Goal: Information Seeking & Learning: Learn about a topic

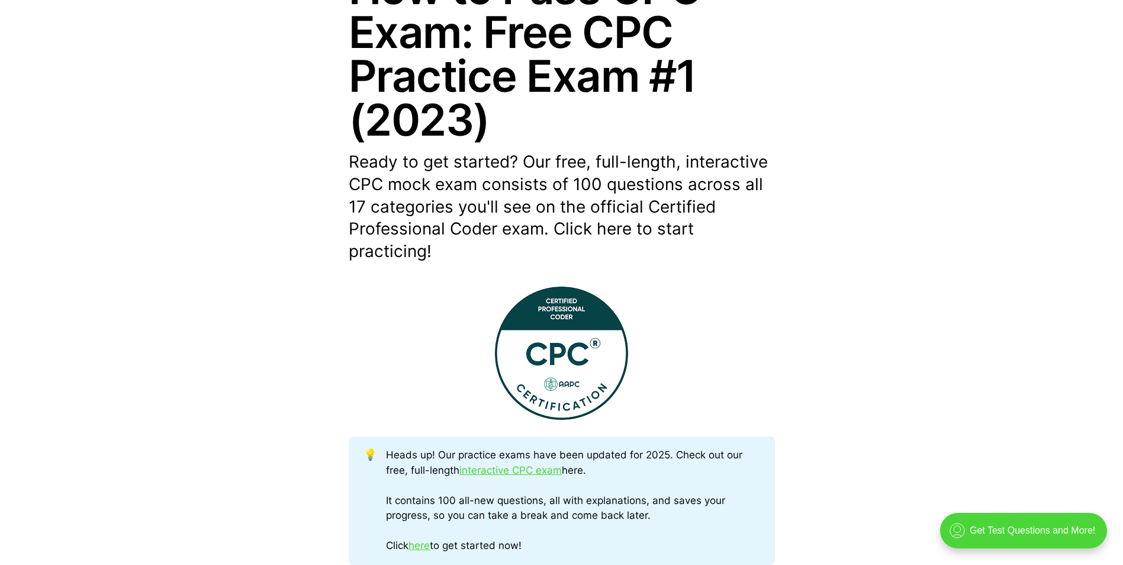
scroll to position [237, 0]
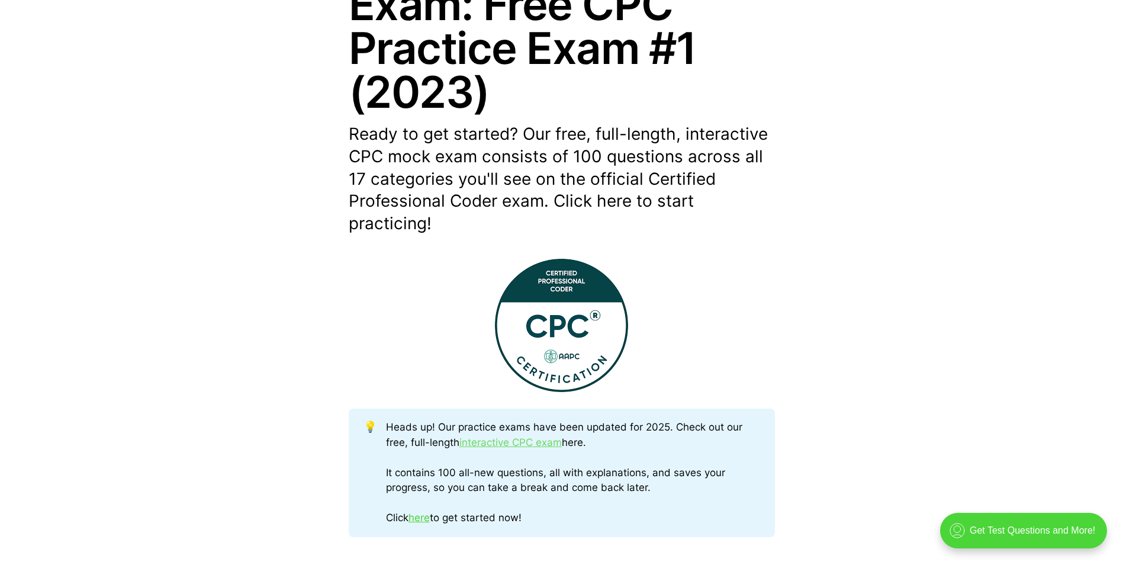
click at [519, 442] on link "interactive CPC exam" at bounding box center [510, 442] width 102 height 12
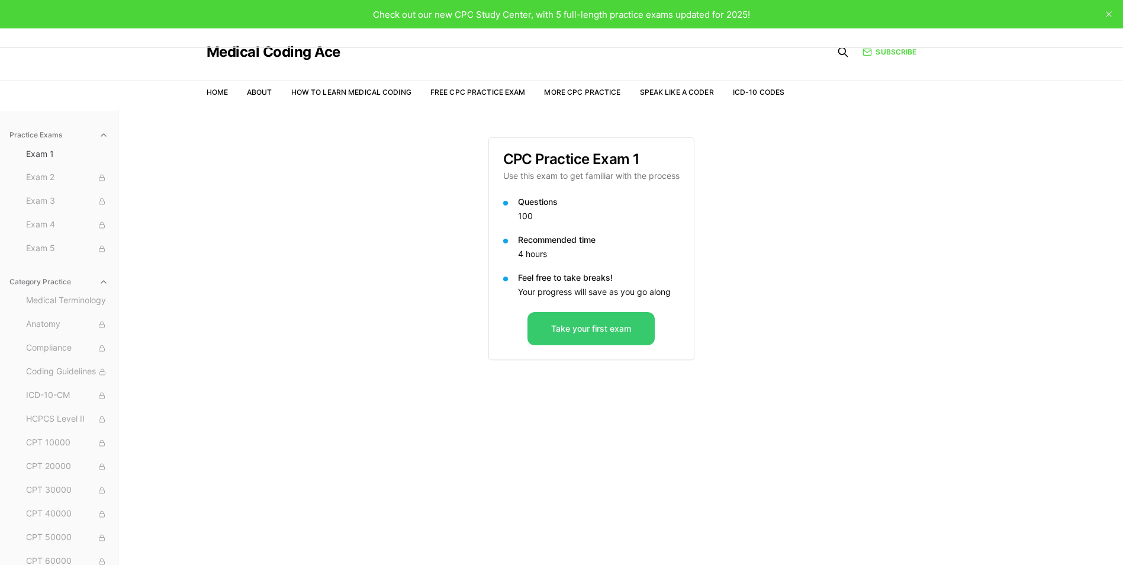
click at [562, 331] on button "Take your first exam" at bounding box center [590, 328] width 127 height 33
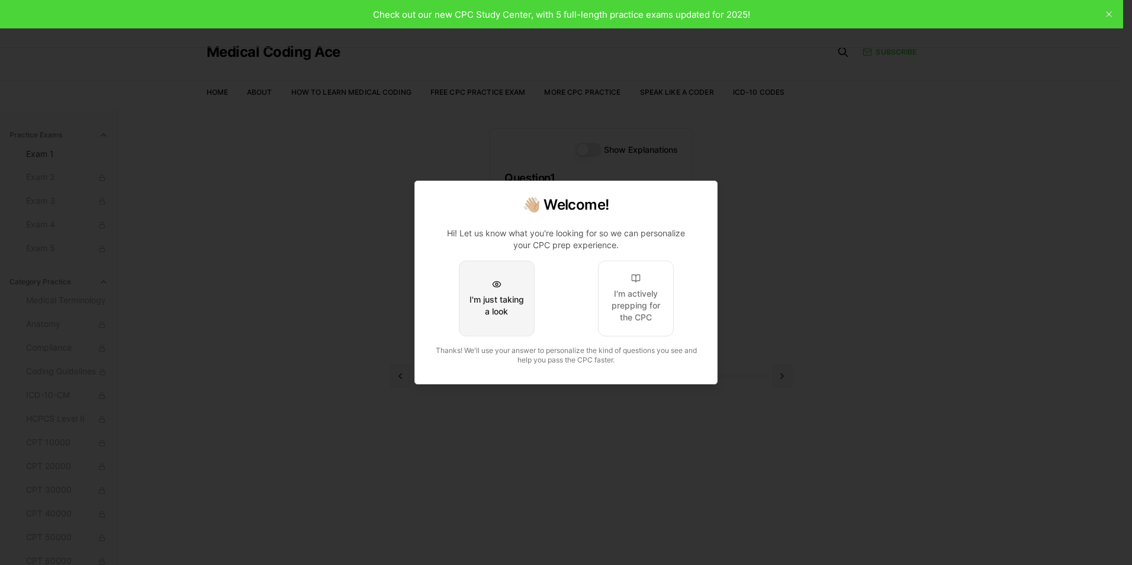
click at [491, 300] on div "I'm just taking a look" at bounding box center [497, 306] width 56 height 24
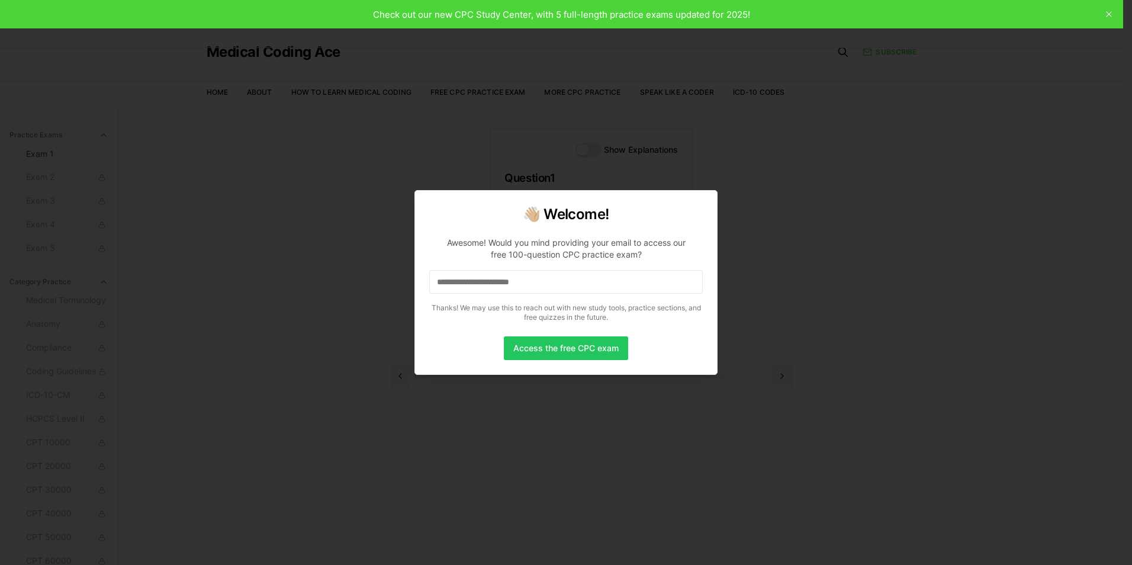
click at [1106, 12] on div at bounding box center [566, 282] width 1132 height 565
click at [471, 282] on input at bounding box center [565, 282] width 273 height 24
click at [567, 346] on button "Access the free CPC exam" at bounding box center [566, 348] width 124 height 24
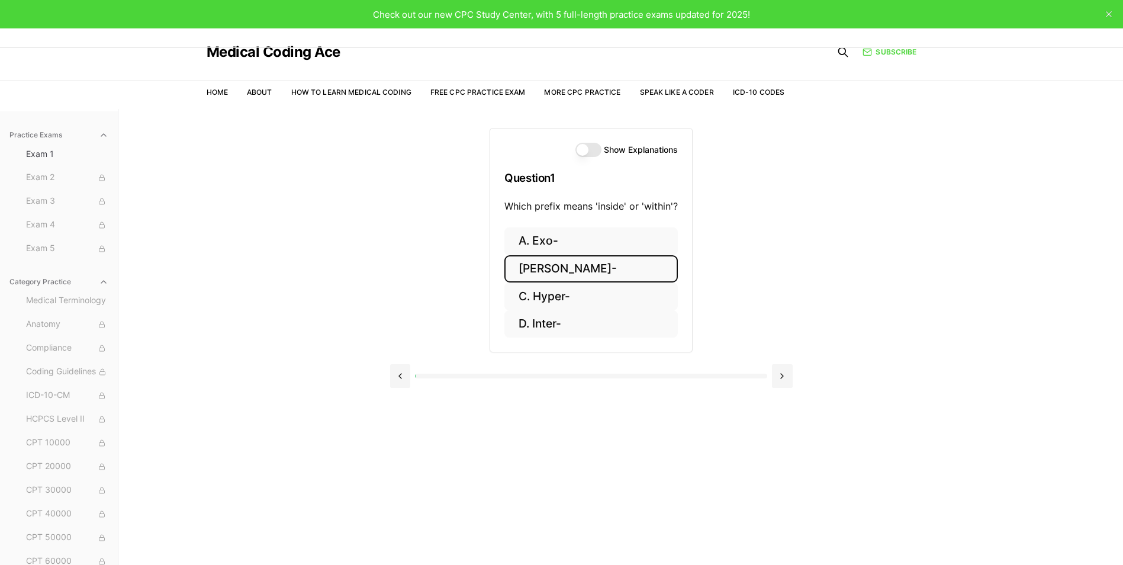
click at [537, 264] on button "[PERSON_NAME]-" at bounding box center [590, 269] width 173 height 28
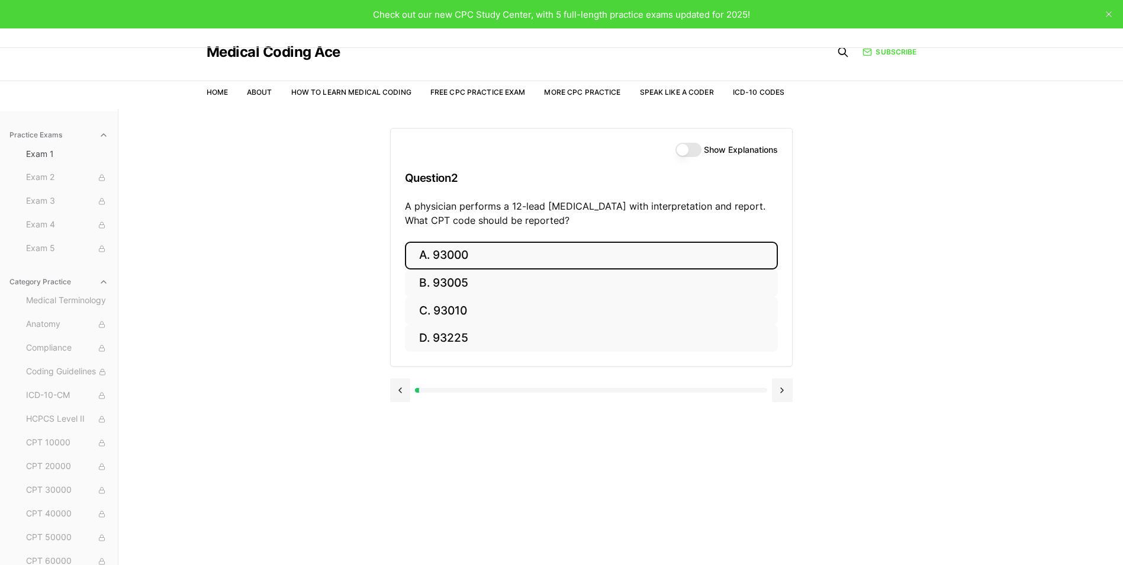
click at [468, 251] on button "A. 93000" at bounding box center [591, 256] width 373 height 28
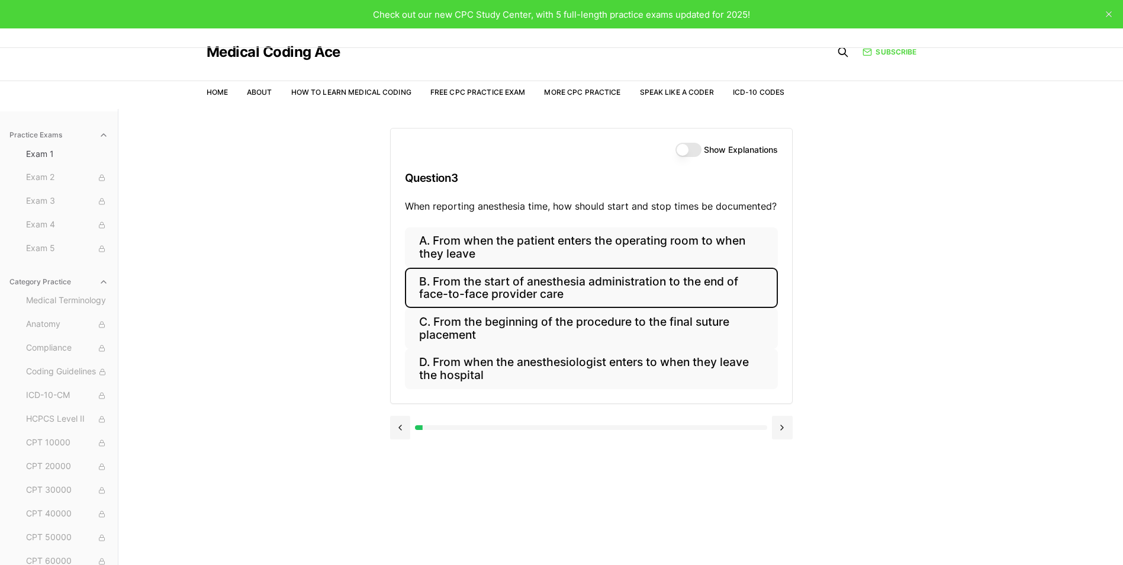
click at [455, 279] on button "B. From the start of anesthesia administration to the end of face-to-face provi…" at bounding box center [591, 288] width 373 height 40
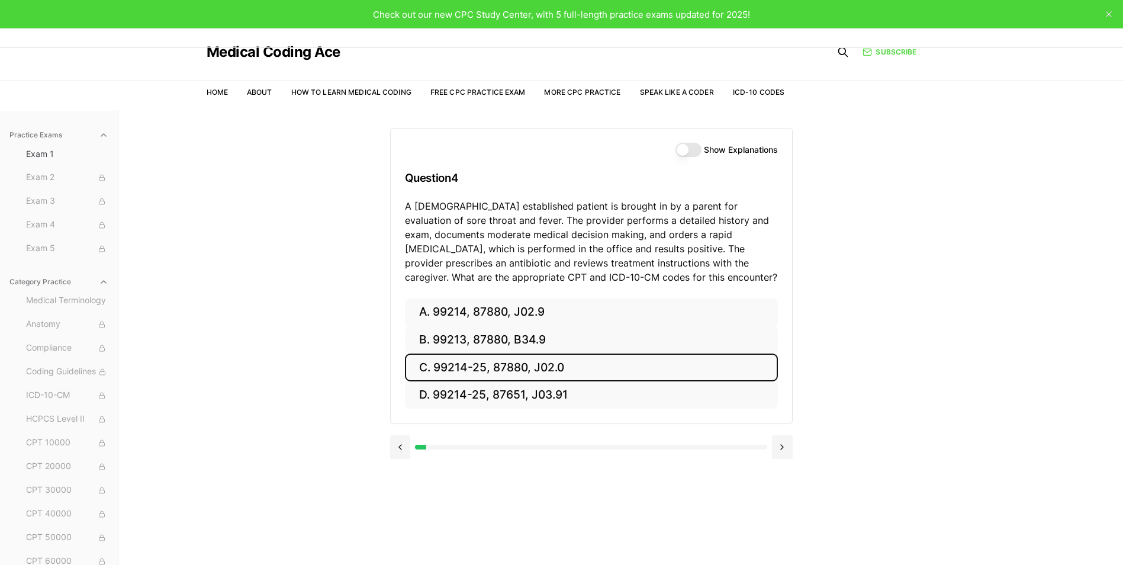
click at [453, 363] on button "C. 99214-25, 87880, J02.0" at bounding box center [591, 367] width 373 height 28
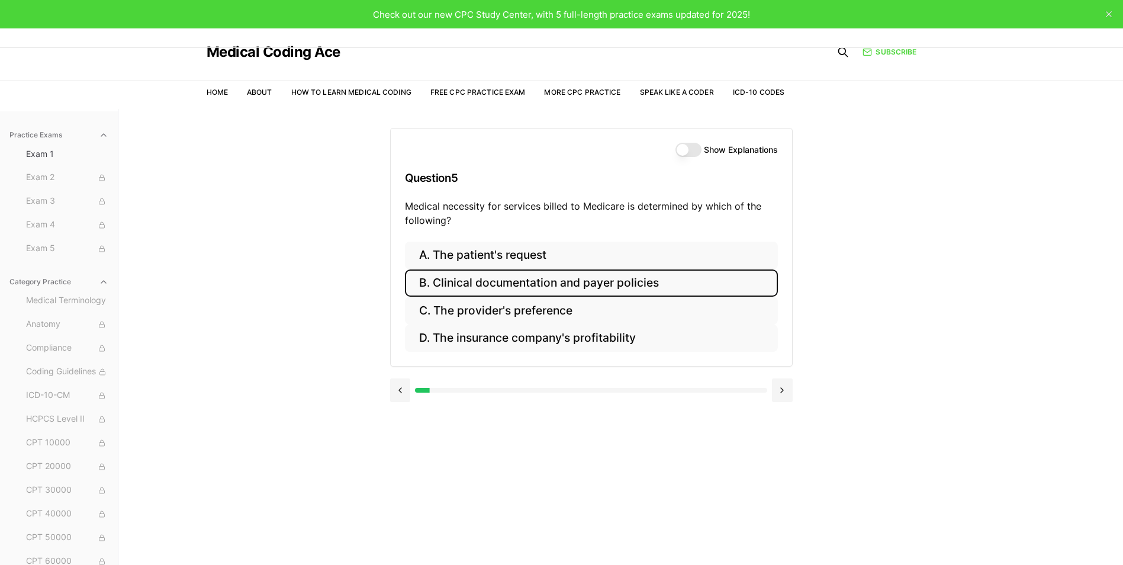
click at [559, 283] on button "B. Clinical documentation and payer policies" at bounding box center [591, 283] width 373 height 28
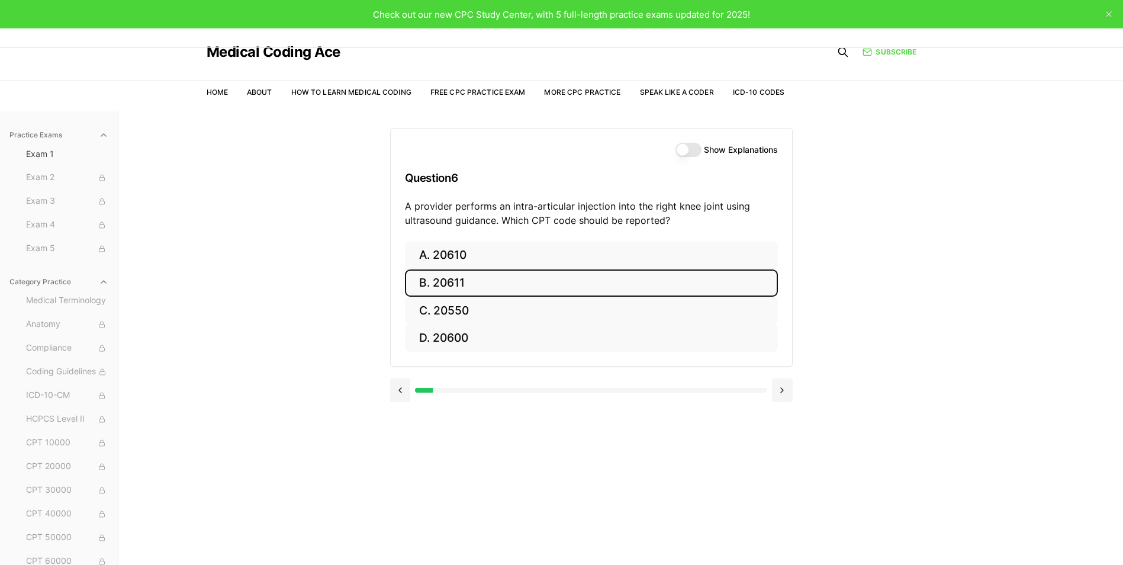
click at [559, 283] on button "B. 20611" at bounding box center [591, 283] width 373 height 28
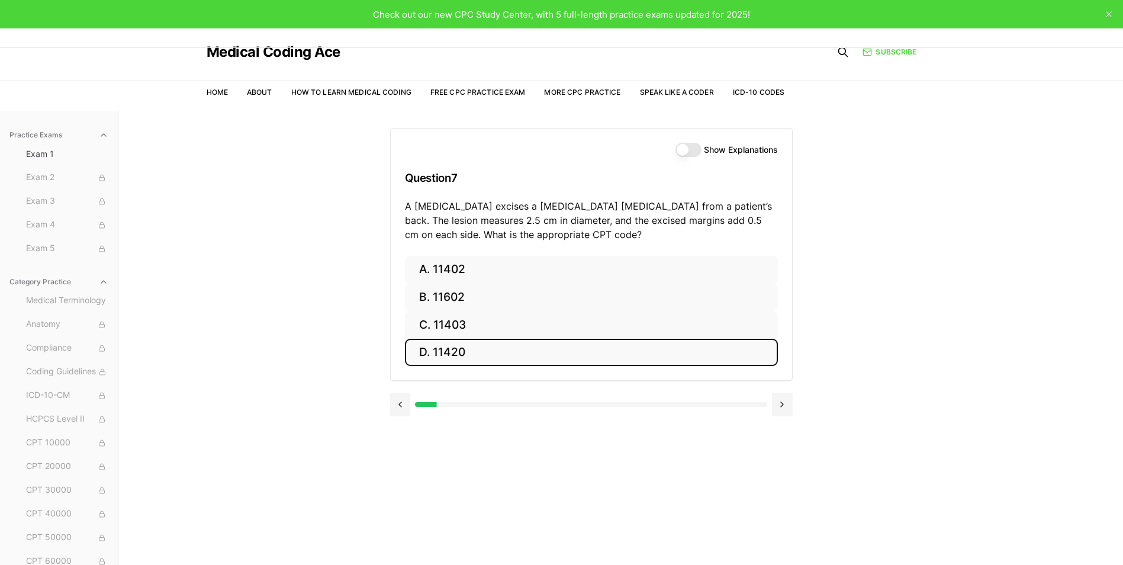
click at [456, 354] on button "D. 11420" at bounding box center [591, 353] width 373 height 28
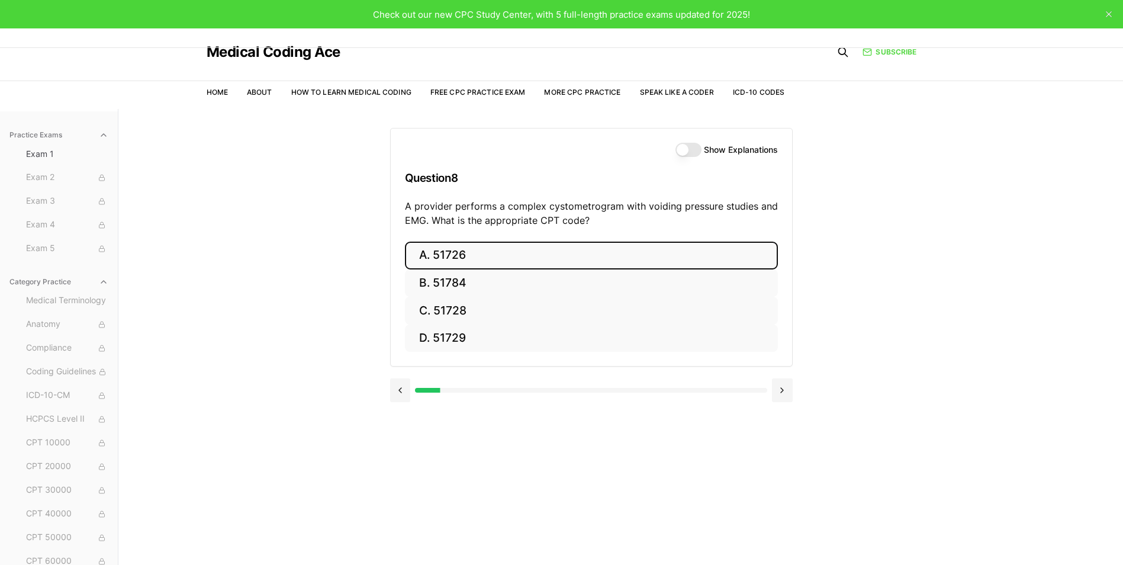
click at [455, 253] on button "A. 51726" at bounding box center [591, 256] width 373 height 28
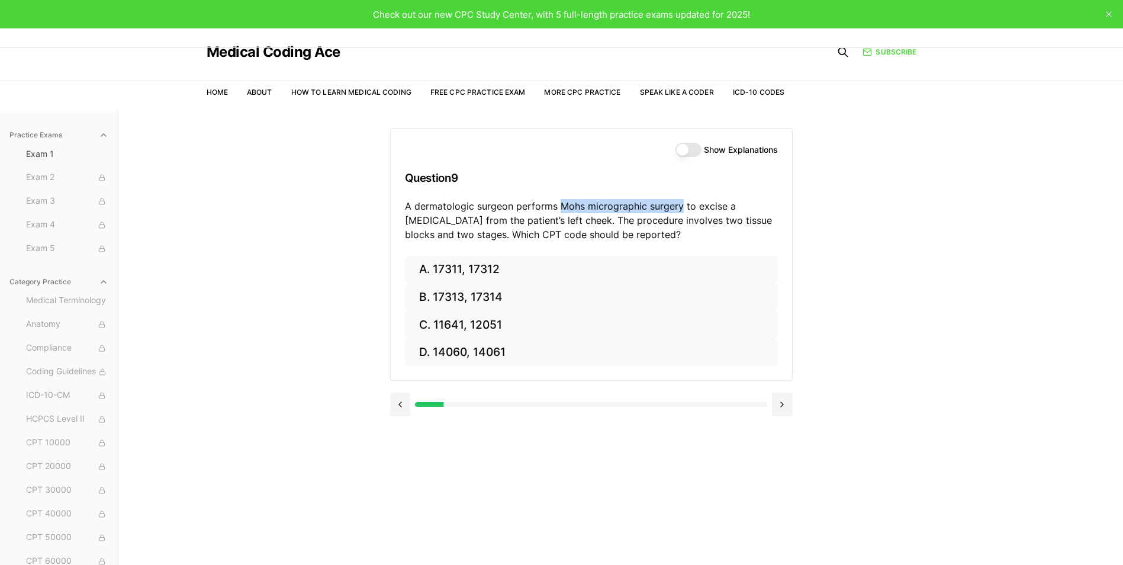
drag, startPoint x: 558, startPoint y: 206, endPoint x: 678, endPoint y: 208, distance: 120.2
click at [678, 208] on p "A dermatologic surgeon performs Mohs micrographic surgery to excise a basal cel…" at bounding box center [591, 220] width 373 height 43
copy p "Mohs micrographic surgery"
click at [467, 317] on button "C. 11641, 12051" at bounding box center [591, 325] width 373 height 28
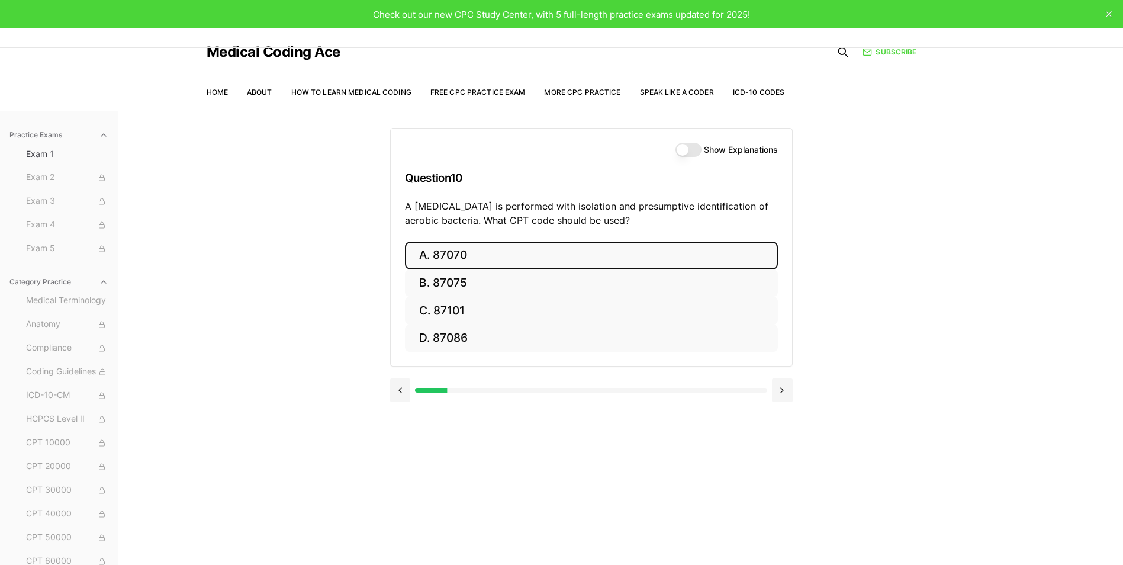
click at [480, 257] on button "A. 87070" at bounding box center [591, 256] width 373 height 28
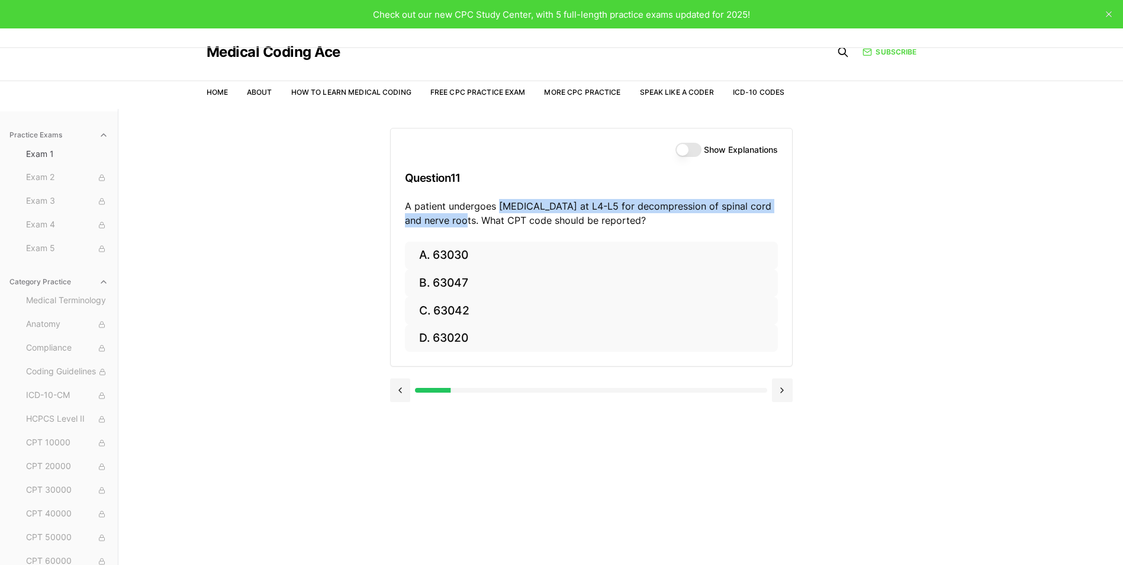
drag, startPoint x: 499, startPoint y: 207, endPoint x: 459, endPoint y: 218, distance: 42.0
click at [459, 218] on p "A patient undergoes laminectomy at L4-L5 for decompression of spinal cord and n…" at bounding box center [591, 213] width 373 height 28
copy p "laminectomy at L4-L5 for decompression of spinal cord and nerve roots."
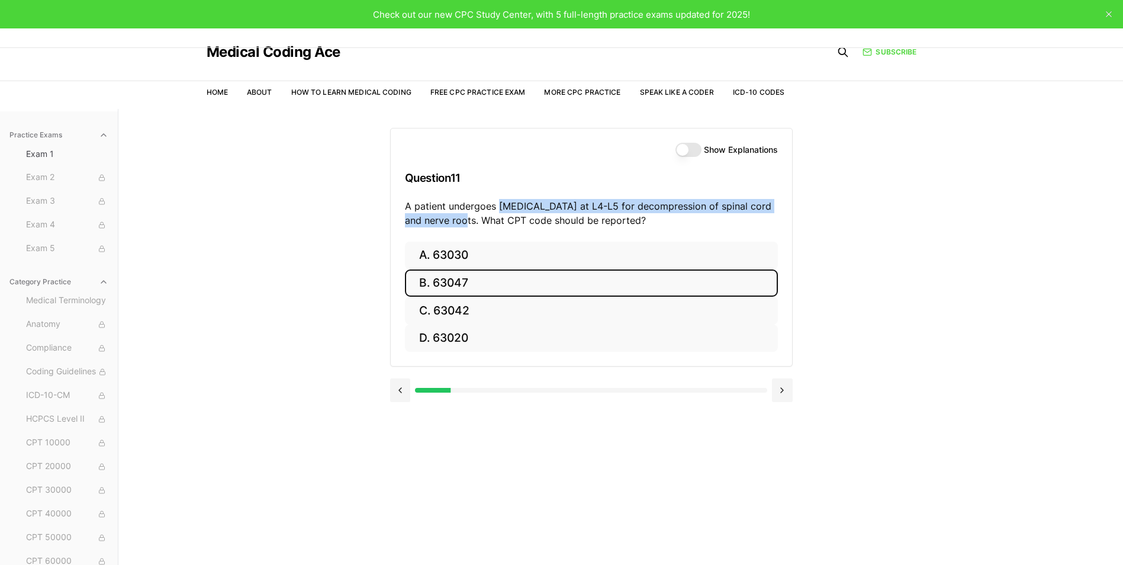
drag, startPoint x: 439, startPoint y: 278, endPoint x: 427, endPoint y: 282, distance: 12.8
click at [439, 278] on button "B. 63047" at bounding box center [591, 283] width 373 height 28
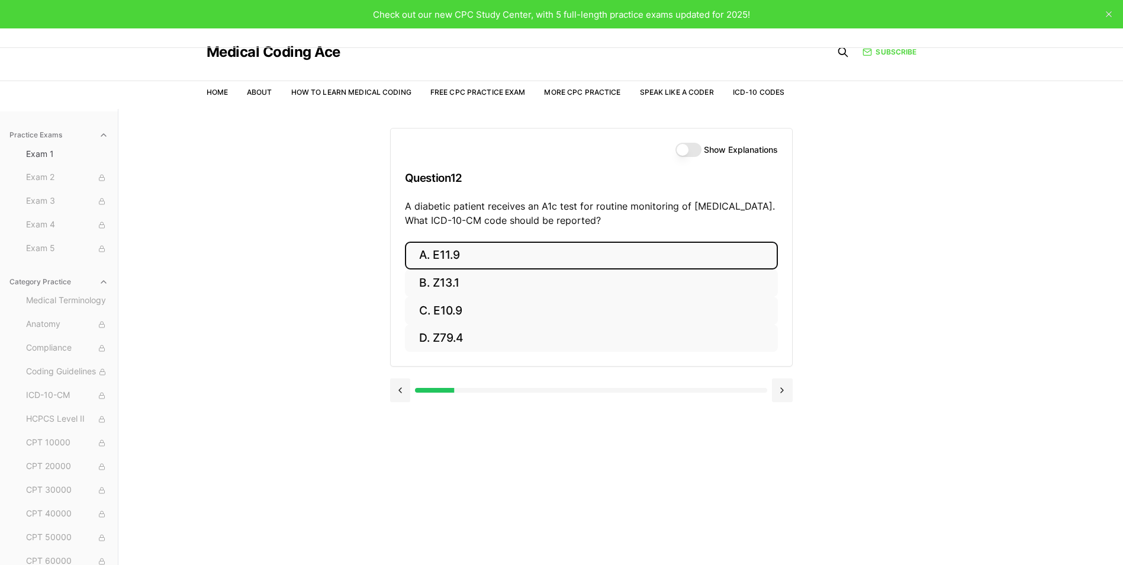
click at [440, 255] on button "A. E11.9" at bounding box center [591, 256] width 373 height 28
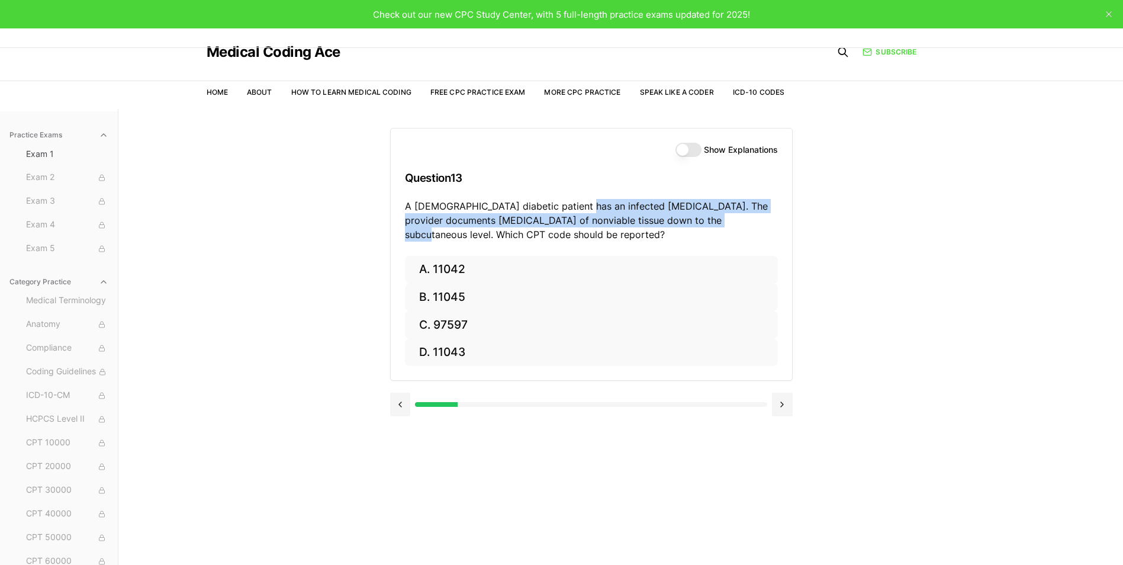
drag, startPoint x: 575, startPoint y: 207, endPoint x: 697, endPoint y: 219, distance: 122.6
click at [697, 219] on p "A 60-year-old diabetic patient has an infected foot ulcer. The provider documen…" at bounding box center [591, 220] width 373 height 43
copy p "infected foot ulcer. The provider documents debridement of nonviable tissue dow…"
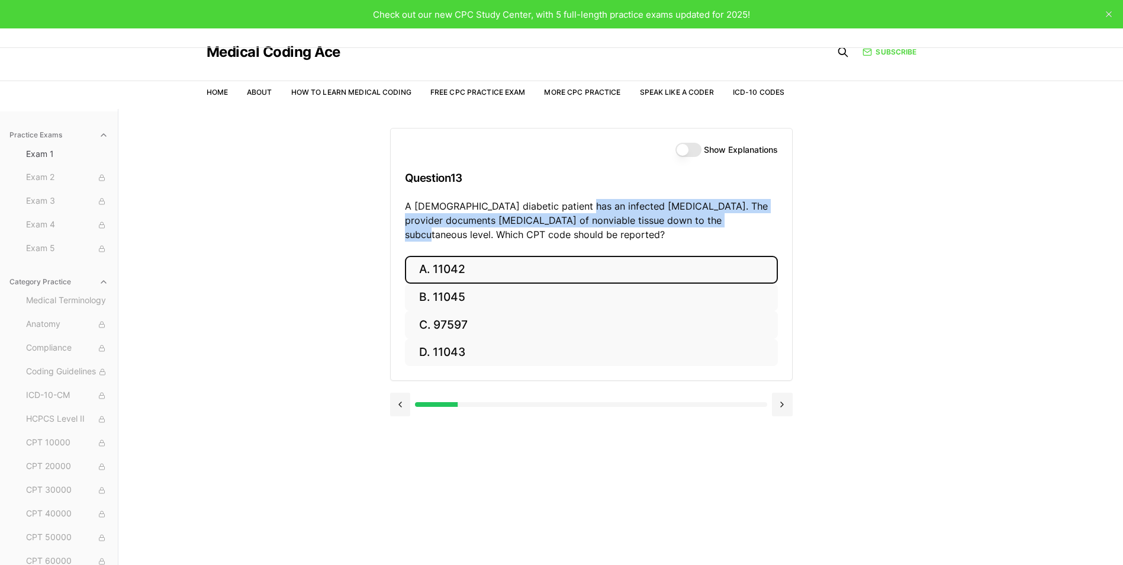
click at [463, 269] on button "A. 11042" at bounding box center [591, 270] width 373 height 28
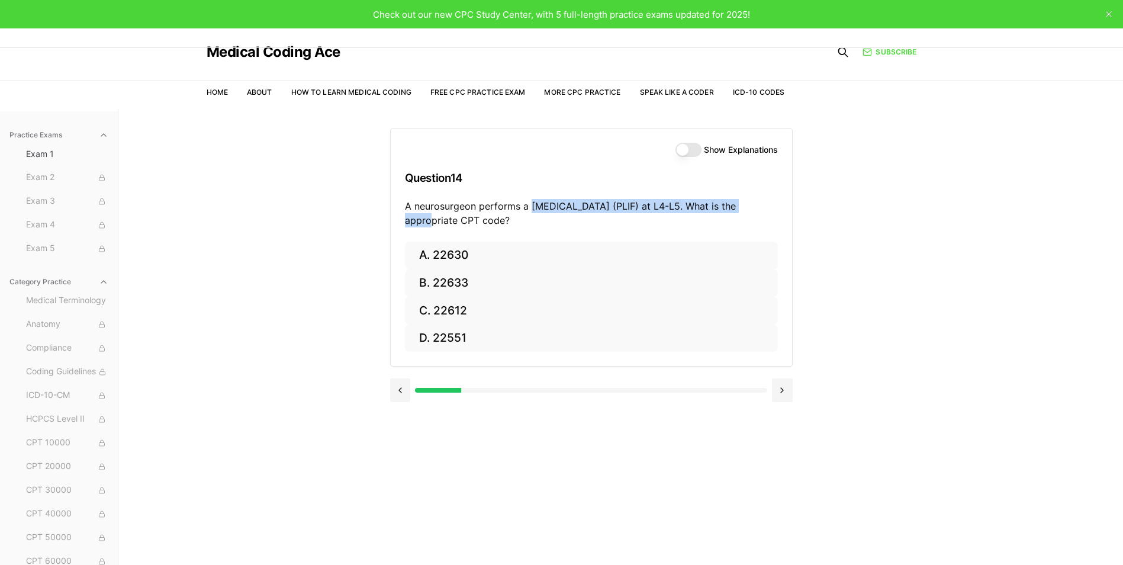
drag, startPoint x: 529, startPoint y: 208, endPoint x: 748, endPoint y: 211, distance: 219.0
click at [748, 211] on p "A neurosurgeon performs a posterior lumbar interbody fusion (PLIF) at L4-L5. Wh…" at bounding box center [591, 213] width 373 height 28
copy p "posterior lumbar interbody fusion (PLIF) at L4-L5"
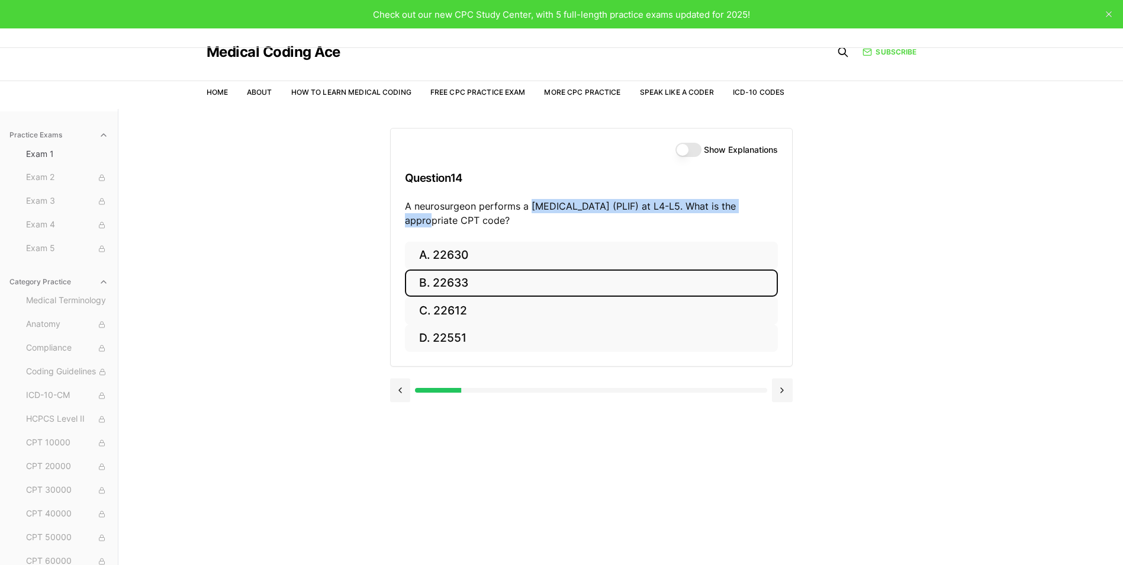
click at [463, 276] on button "B. 22633" at bounding box center [591, 283] width 373 height 28
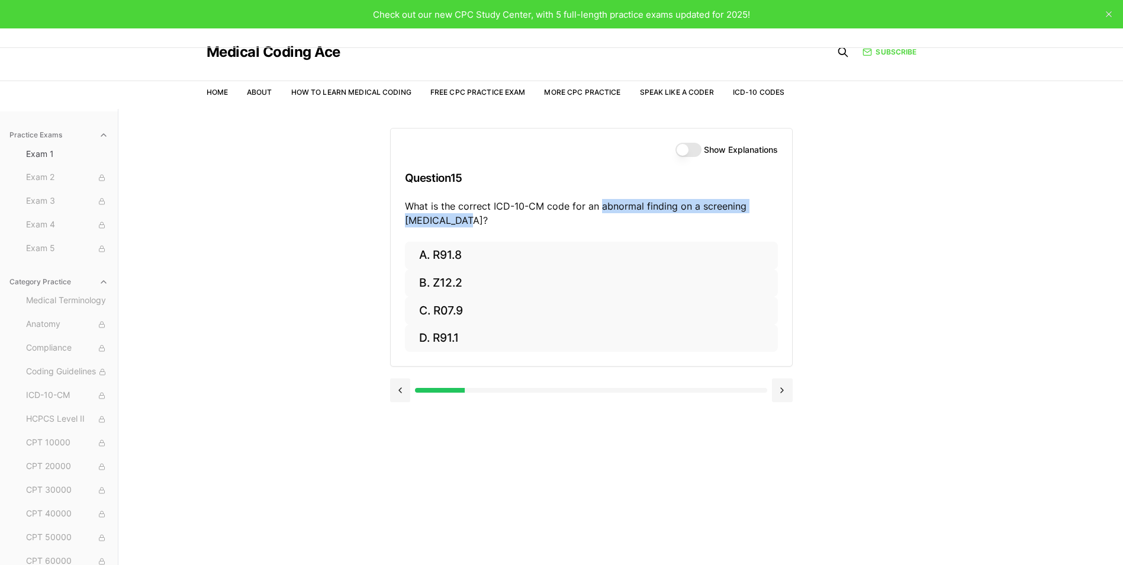
drag, startPoint x: 600, startPoint y: 205, endPoint x: 724, endPoint y: 217, distance: 124.3
click at [724, 217] on p "What is the correct ICD-10-CM code for an abnormal finding on a screening chest…" at bounding box center [591, 213] width 373 height 28
drag, startPoint x: 724, startPoint y: 217, endPoint x: 669, endPoint y: 203, distance: 56.1
copy p "abnormal finding on a screening chest X-ray?"
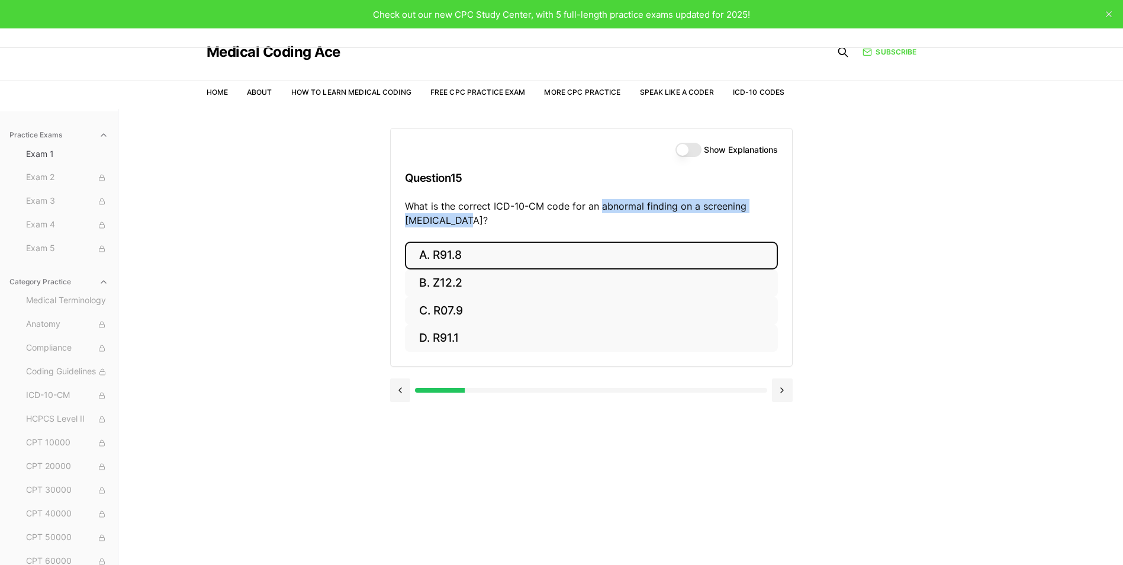
click at [456, 252] on button "A. R91.8" at bounding box center [591, 256] width 373 height 28
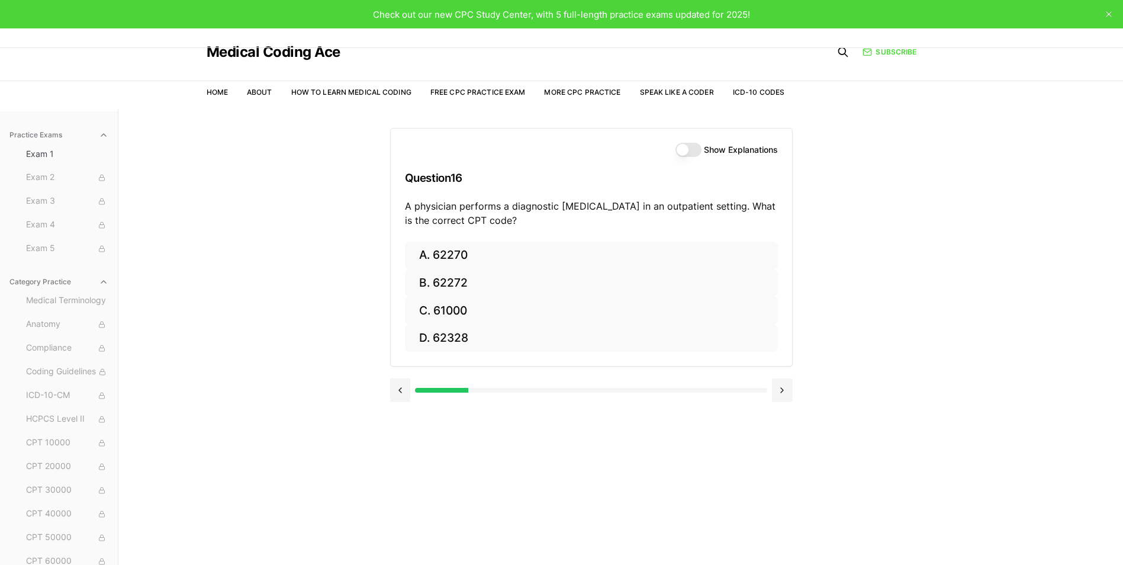
click at [510, 214] on p "A physician performs a diagnostic lumbar puncture in an outpatient setting. Wha…" at bounding box center [591, 213] width 373 height 28
drag, startPoint x: 527, startPoint y: 208, endPoint x: 738, endPoint y: 207, distance: 210.7
click at [738, 207] on p "A physician performs a diagnostic lumbar puncture in an outpatient setting. Wha…" at bounding box center [591, 213] width 373 height 28
copy p "agnostic lumbar puncture in an outpatient setting"
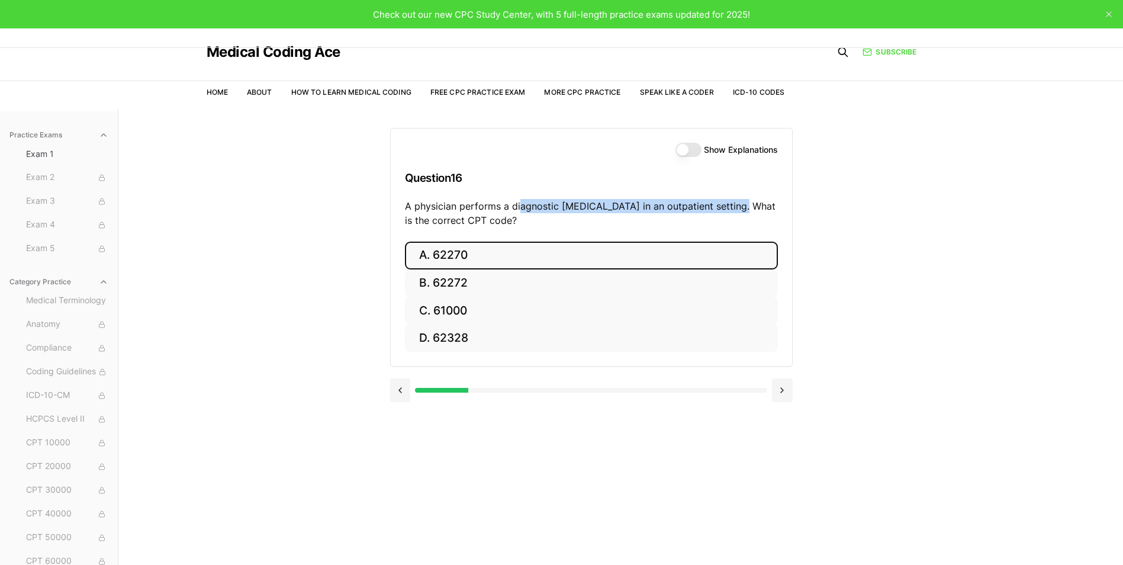
click at [457, 252] on button "A. 62270" at bounding box center [591, 256] width 373 height 28
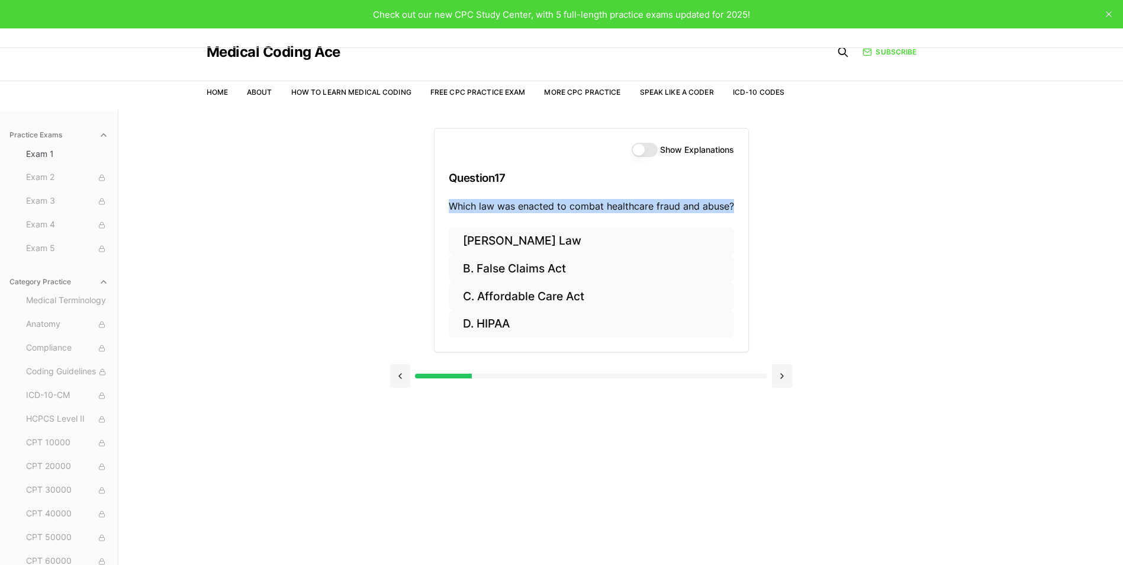
drag, startPoint x: 447, startPoint y: 207, endPoint x: 741, endPoint y: 209, distance: 293.6
click at [741, 209] on div "Show Explanations Question 17 Which law was enacted to combat healthcare fraud …" at bounding box center [591, 177] width 314 height 99
copy p "Which law was enacted to combat healthcare fraud and abuse?"
click at [491, 314] on button "D. HIPAA" at bounding box center [591, 324] width 285 height 28
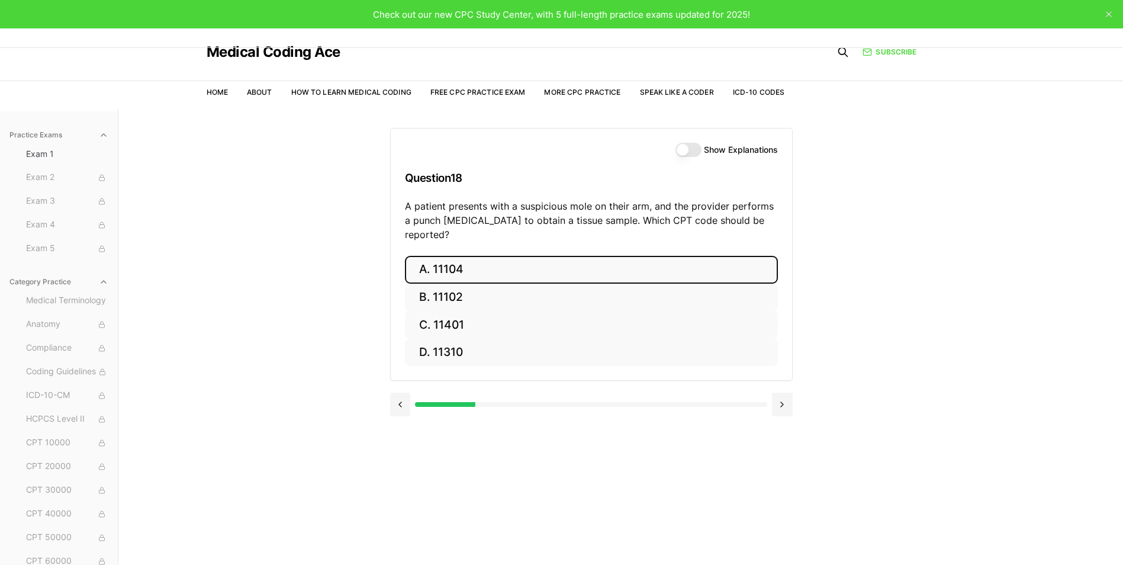
click at [465, 256] on button "A. 11104" at bounding box center [591, 270] width 373 height 28
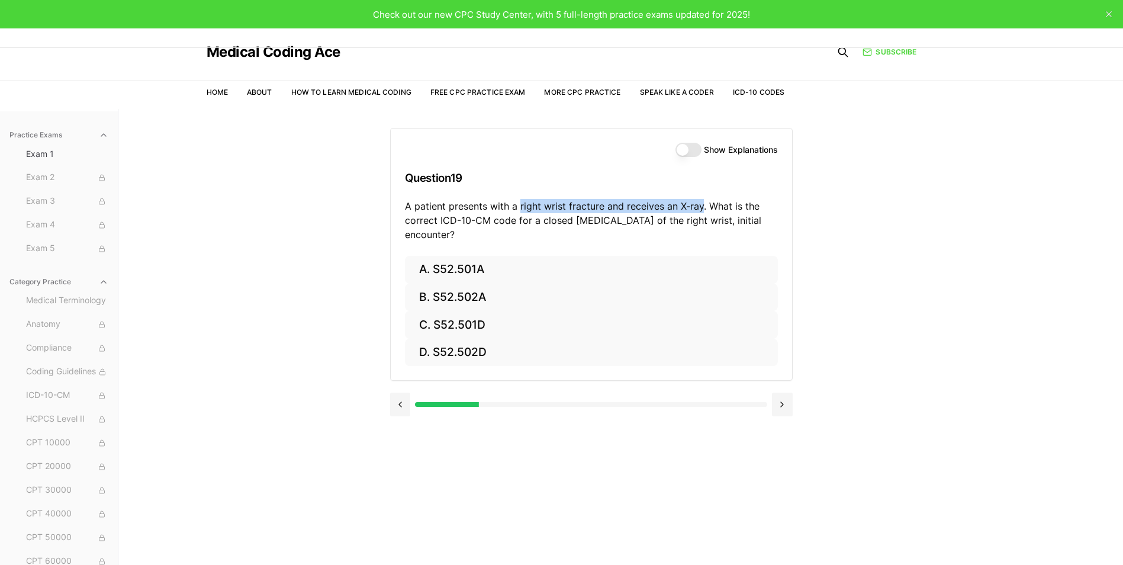
drag, startPoint x: 519, startPoint y: 205, endPoint x: 701, endPoint y: 211, distance: 183.0
click at [701, 211] on p "A patient presents with a right wrist fracture and receives an X-ray. What is t…" at bounding box center [591, 220] width 373 height 43
drag, startPoint x: 701, startPoint y: 211, endPoint x: 624, endPoint y: 231, distance: 79.7
click at [624, 231] on p "A patient presents with a right wrist fracture and receives an X-ray. What is t…" at bounding box center [591, 220] width 373 height 43
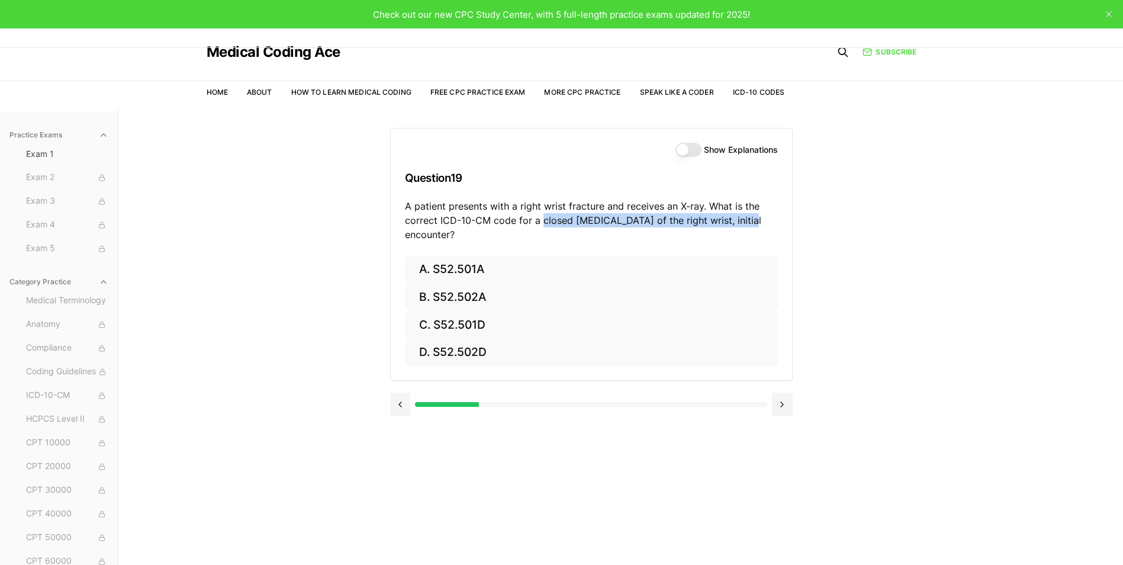
drag, startPoint x: 540, startPoint y: 218, endPoint x: 741, endPoint y: 223, distance: 200.7
click at [741, 223] on p "A patient presents with a right wrist fracture and receives an X-ray. What is t…" at bounding box center [591, 220] width 373 height 43
copy p "closed distal radius fracture of the right wrist"
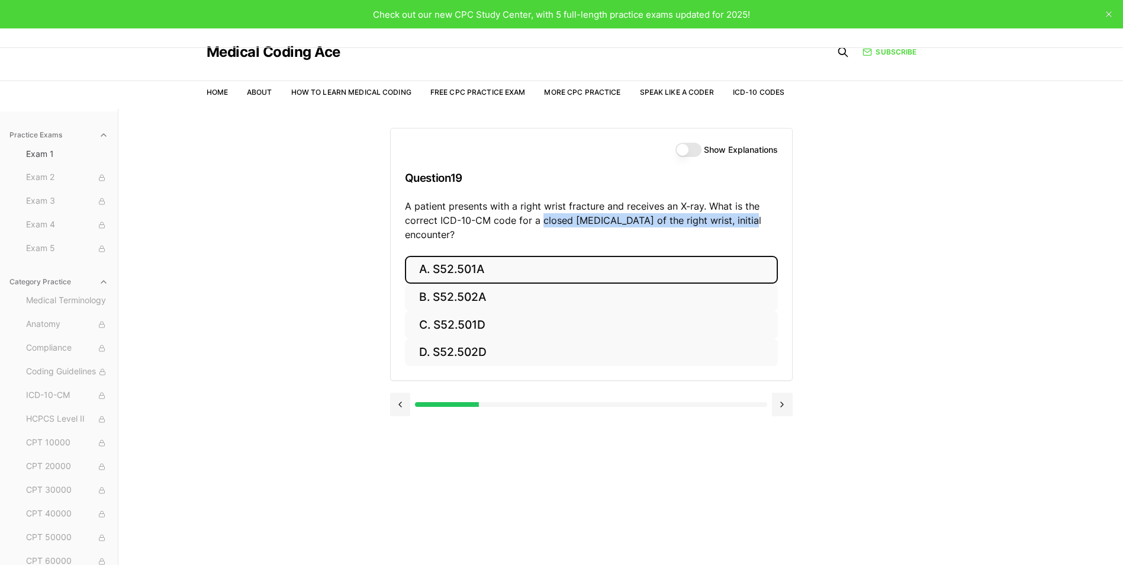
click at [471, 269] on button "A. S52.501A" at bounding box center [591, 270] width 373 height 28
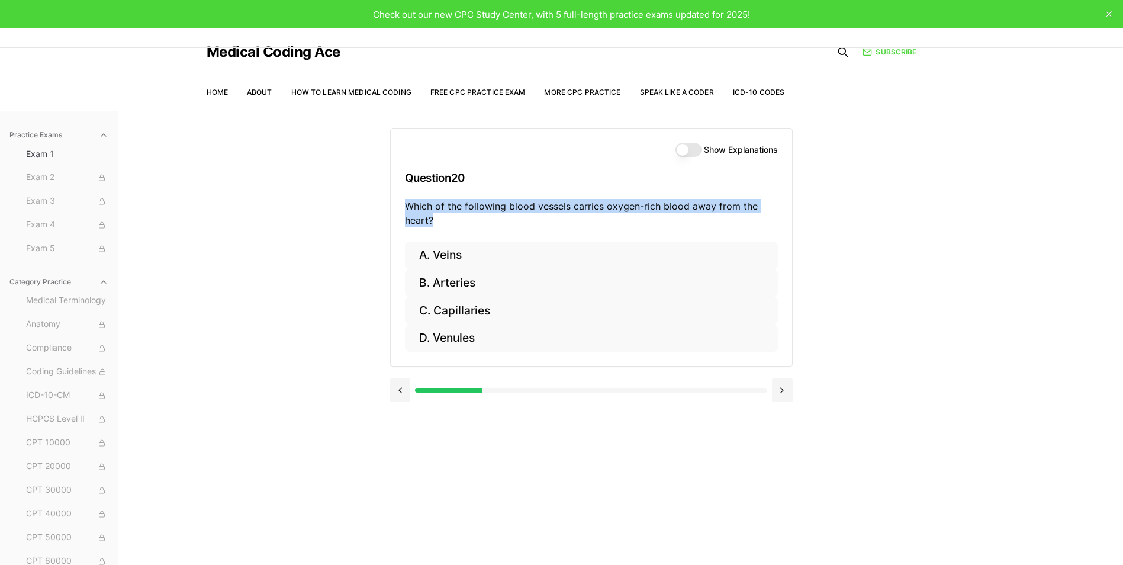
drag, startPoint x: 406, startPoint y: 206, endPoint x: 435, endPoint y: 217, distance: 30.9
click at [435, 217] on p "Which of the following blood vessels carries oxygen-rich blood away from the he…" at bounding box center [591, 213] width 373 height 28
copy p "Which of the following blood vessels carries oxygen-rich blood away from the he…"
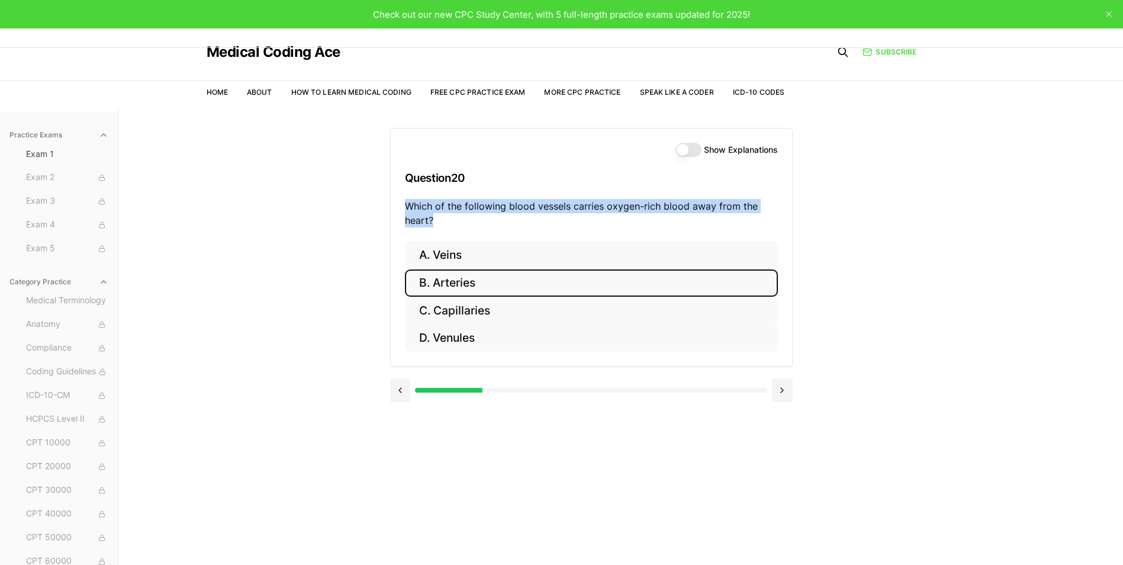
click at [467, 280] on button "B. Arteries" at bounding box center [591, 283] width 373 height 28
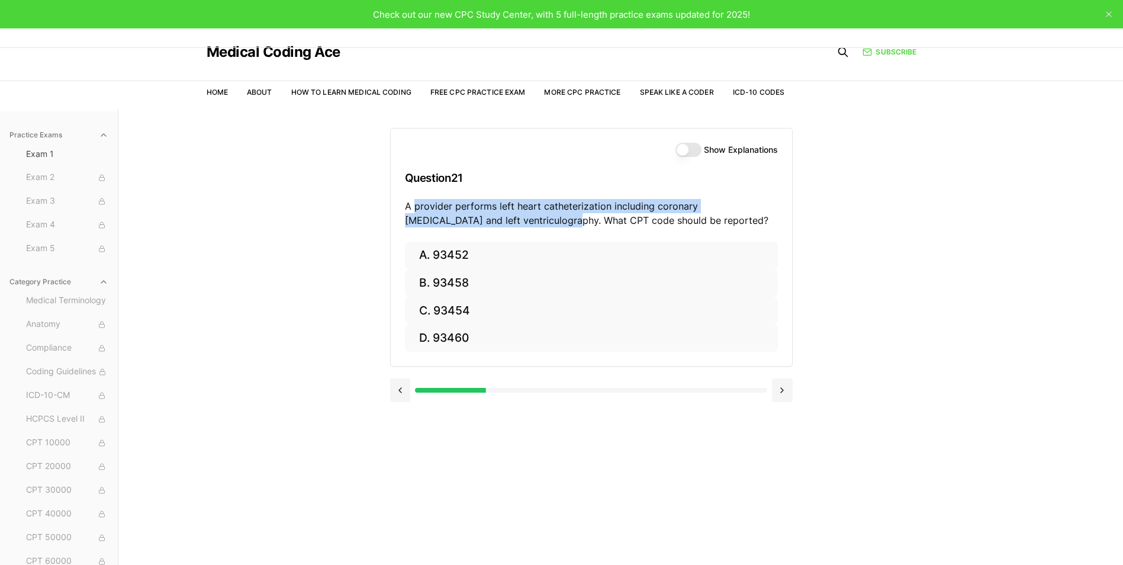
drag, startPoint x: 414, startPoint y: 207, endPoint x: 495, endPoint y: 219, distance: 82.0
click at [495, 219] on p "A provider performs left heart catheterization including coronary angiography a…" at bounding box center [591, 213] width 373 height 28
copy p "provider performs left heart catheterization including coronary angiography and…"
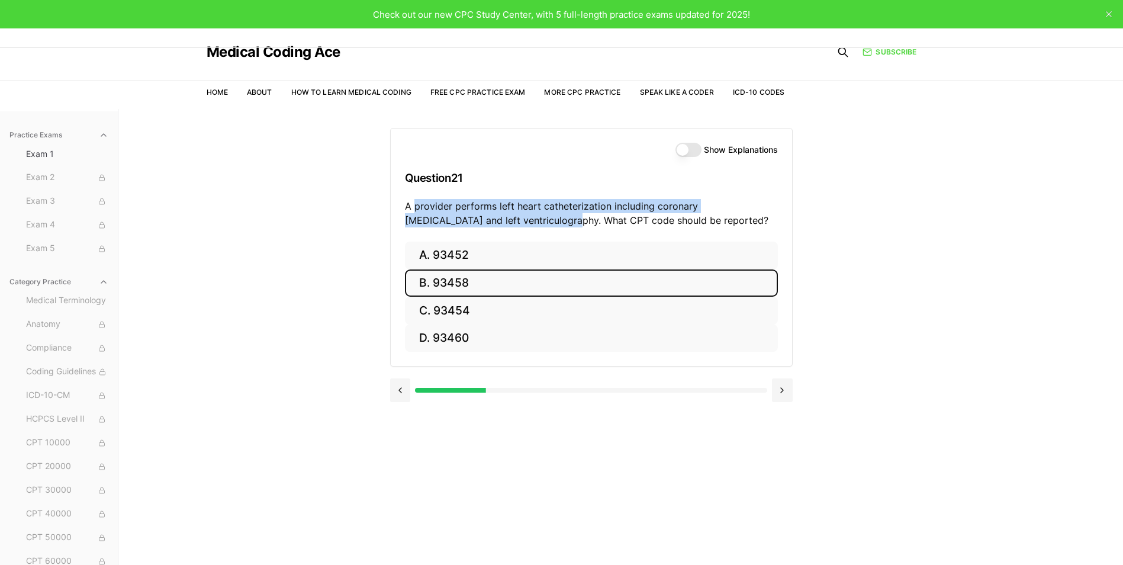
click at [451, 278] on button "B. 93458" at bounding box center [591, 283] width 373 height 28
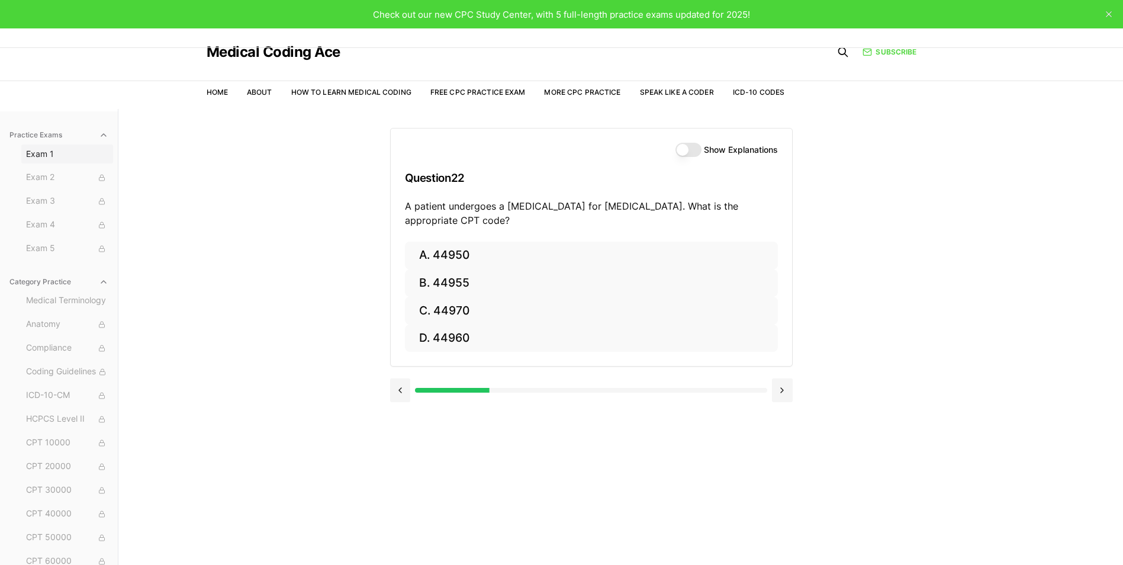
click at [52, 147] on button "Exam 1" at bounding box center [67, 153] width 92 height 19
click at [45, 179] on span "Exam 2" at bounding box center [67, 177] width 82 height 13
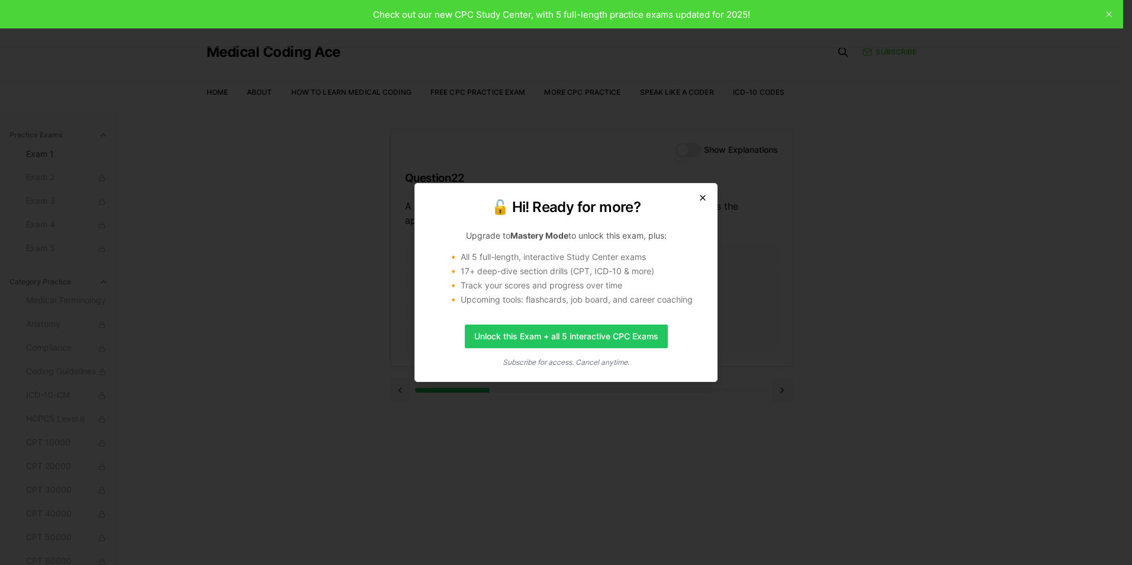
click at [700, 196] on icon "button" at bounding box center [702, 197] width 9 height 9
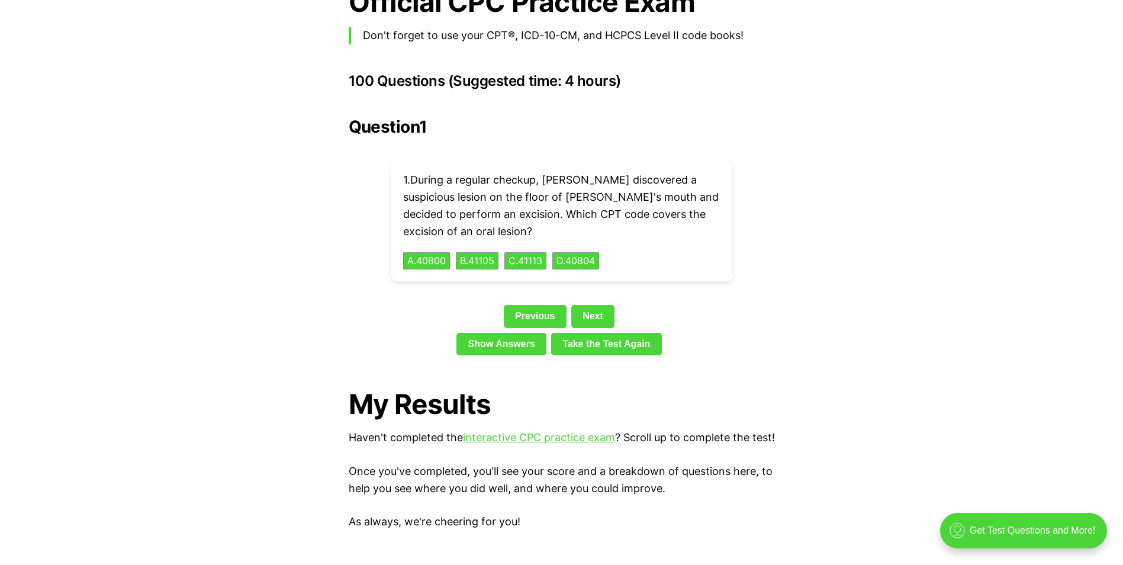
scroll to position [2633, 0]
